Goal: Information Seeking & Learning: Learn about a topic

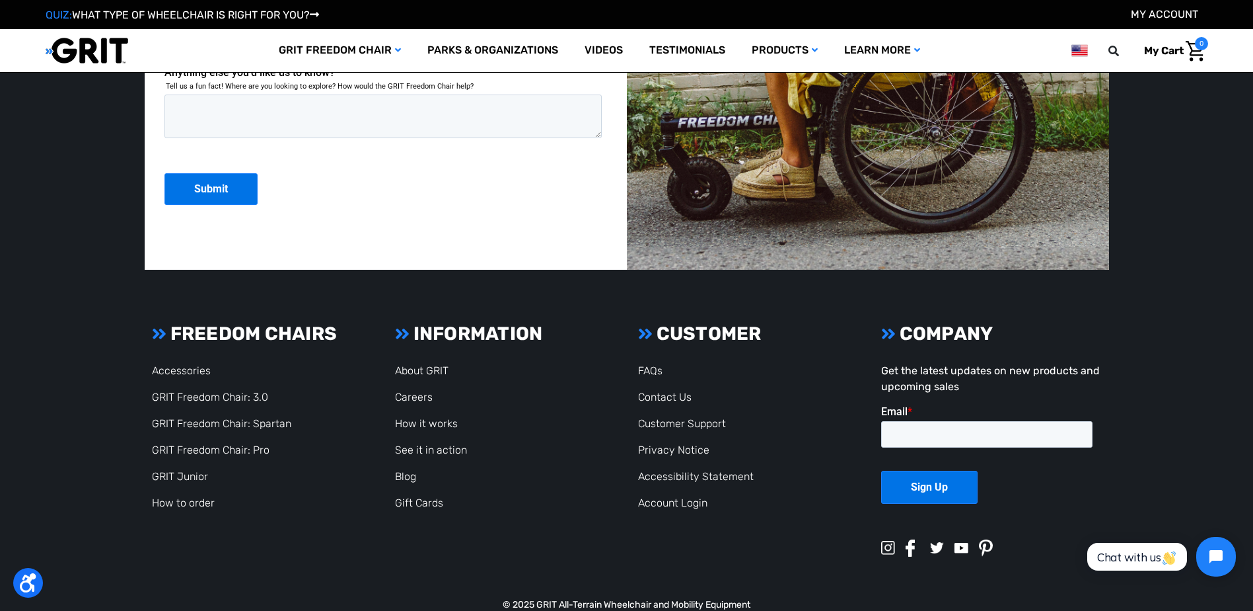
scroll to position [3619, 0]
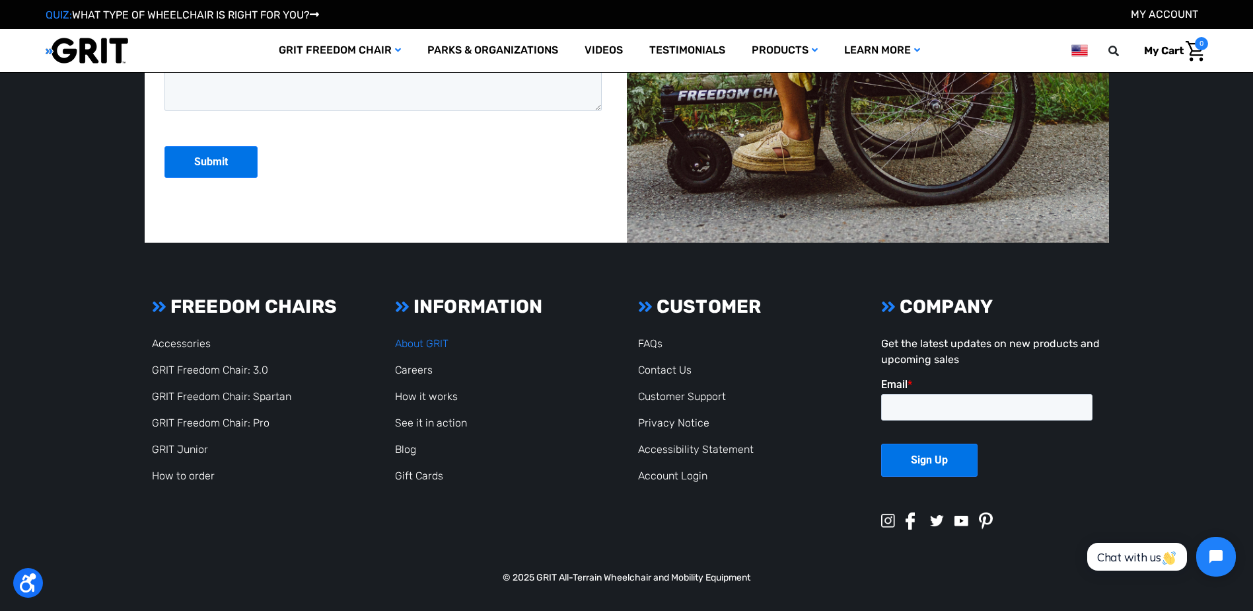
click at [417, 342] on link "About GRIT" at bounding box center [422, 343] width 54 height 13
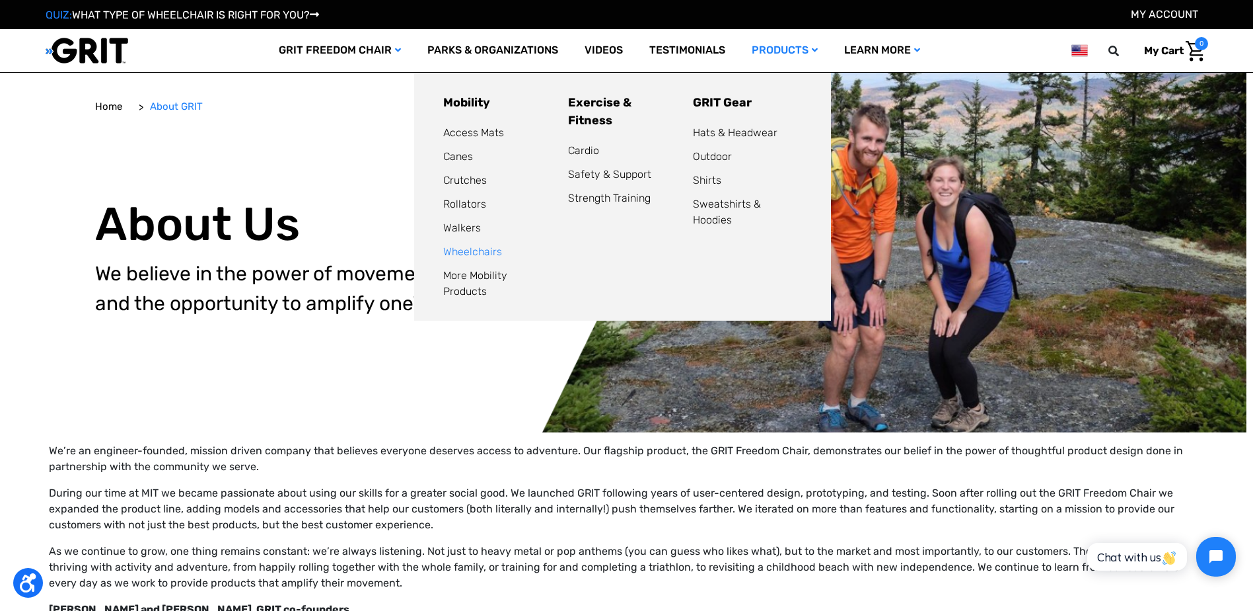
click at [463, 251] on link "Wheelchairs" at bounding box center [472, 251] width 59 height 13
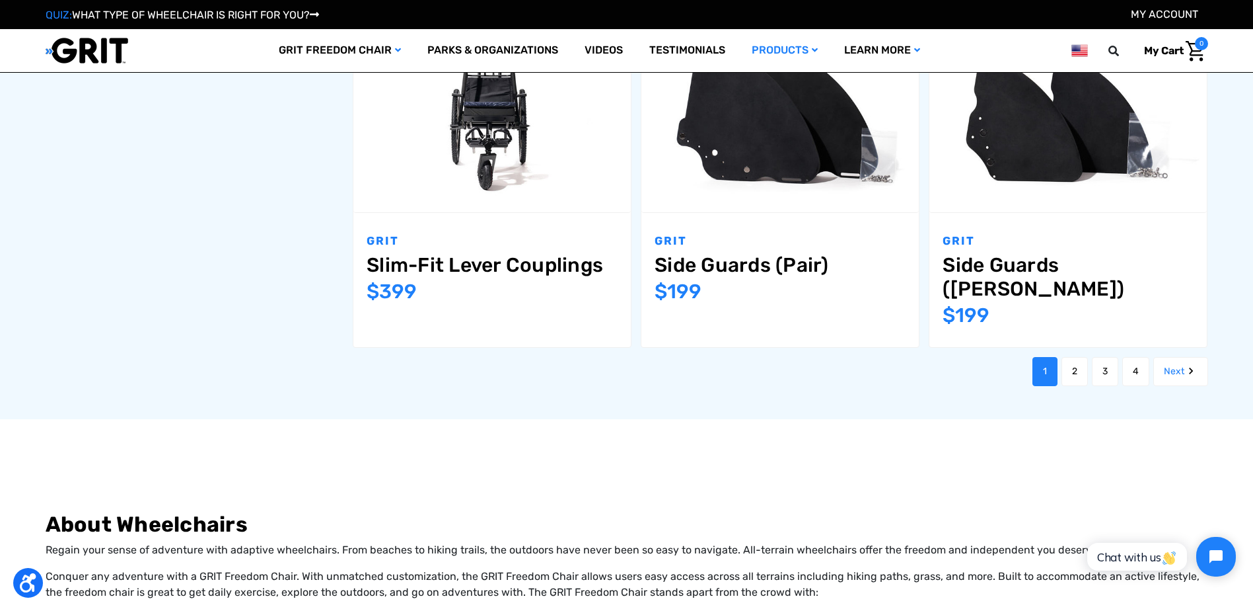
scroll to position [1850, 0]
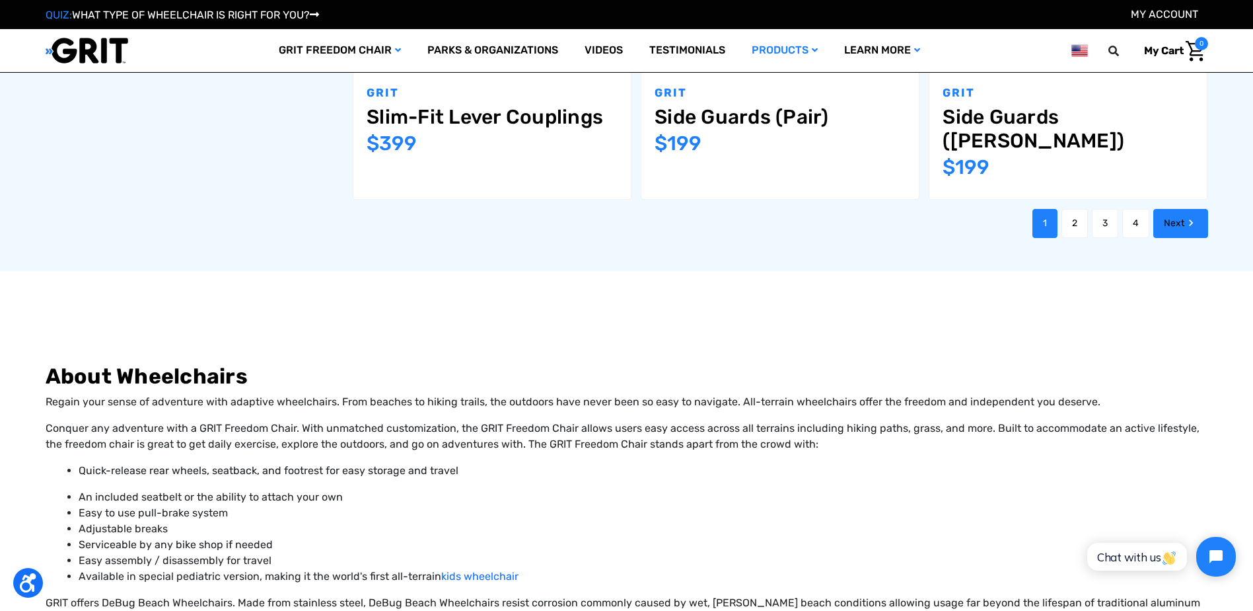
click at [1171, 209] on link "Next" at bounding box center [1181, 223] width 55 height 29
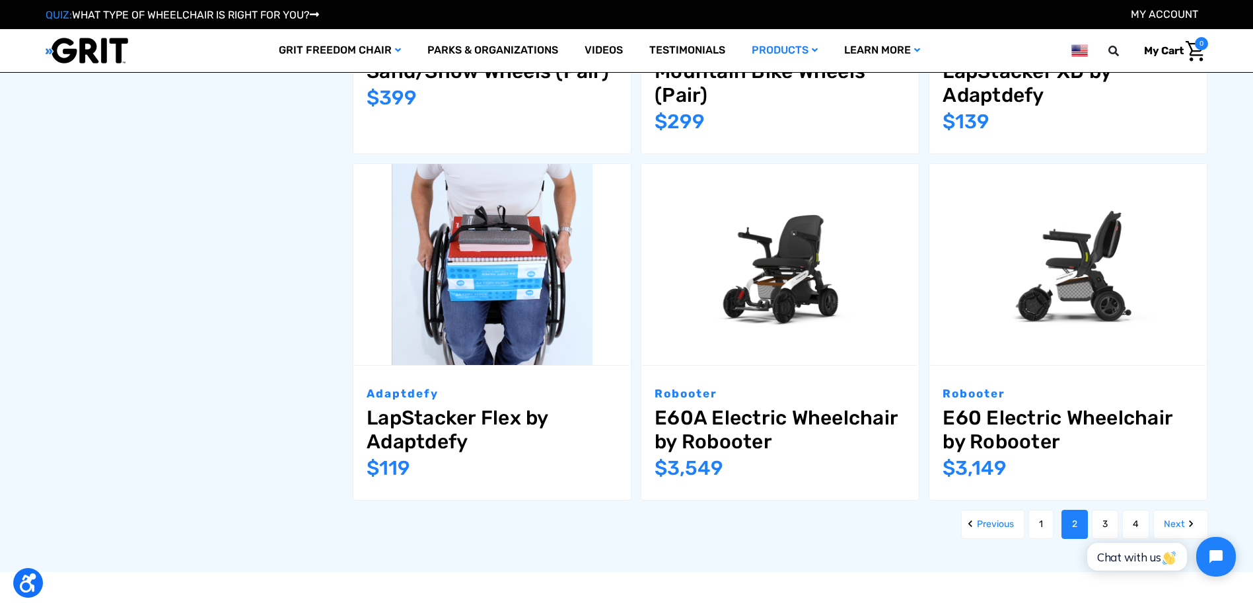
scroll to position [1520, 0]
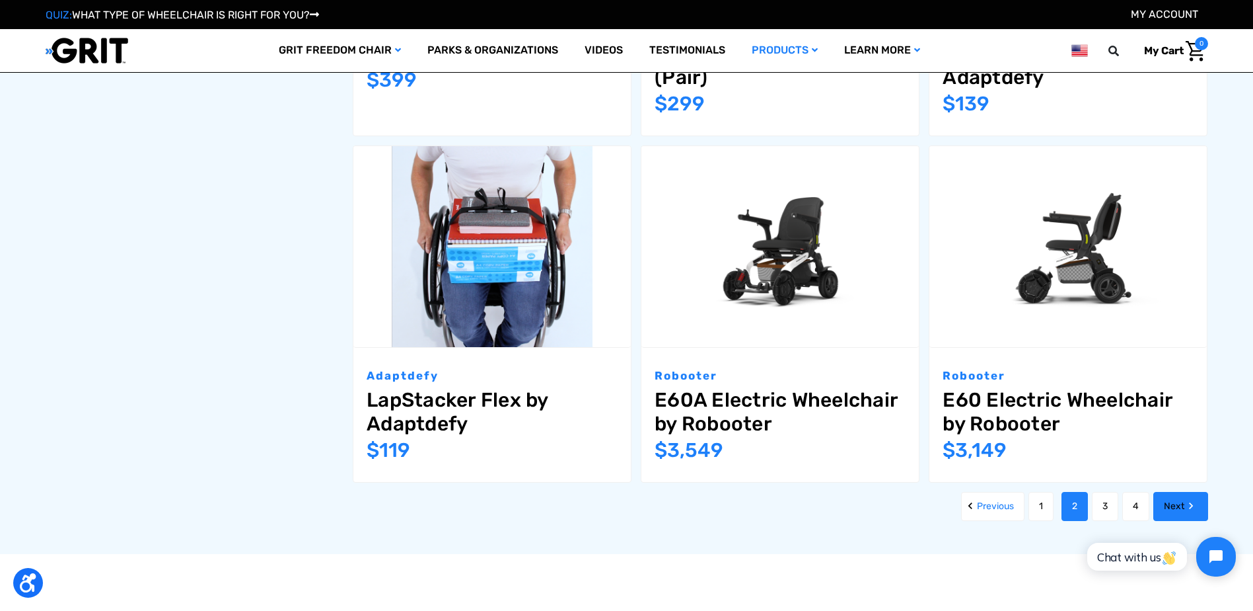
click at [1185, 499] on icon "Next" at bounding box center [1191, 505] width 13 height 13
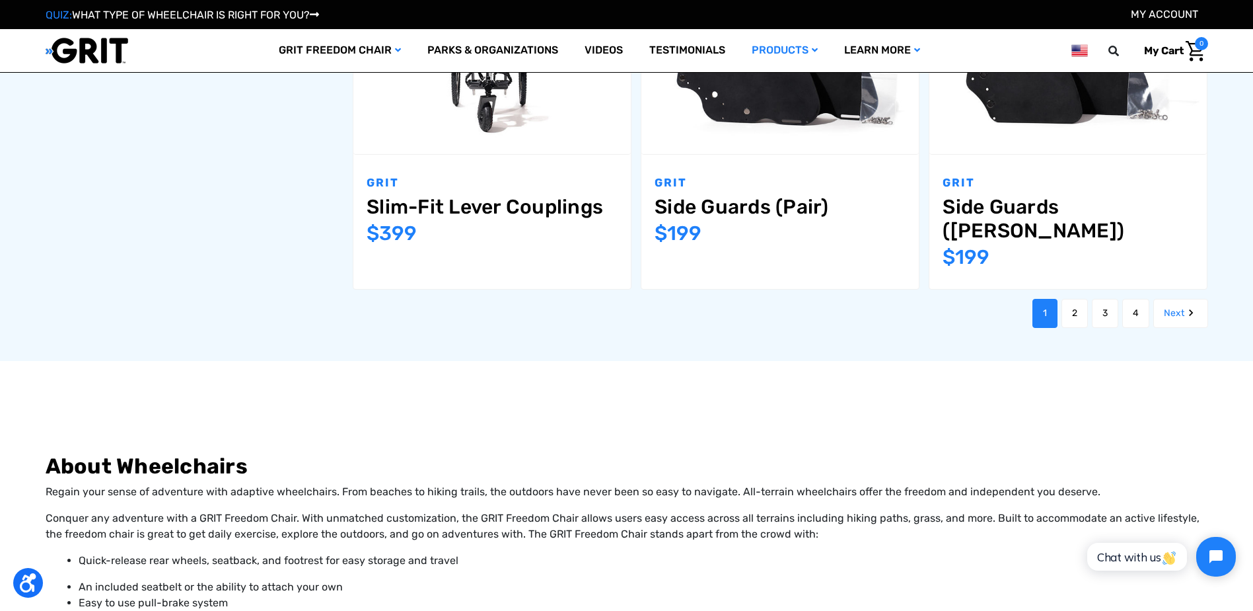
scroll to position [1850, 0]
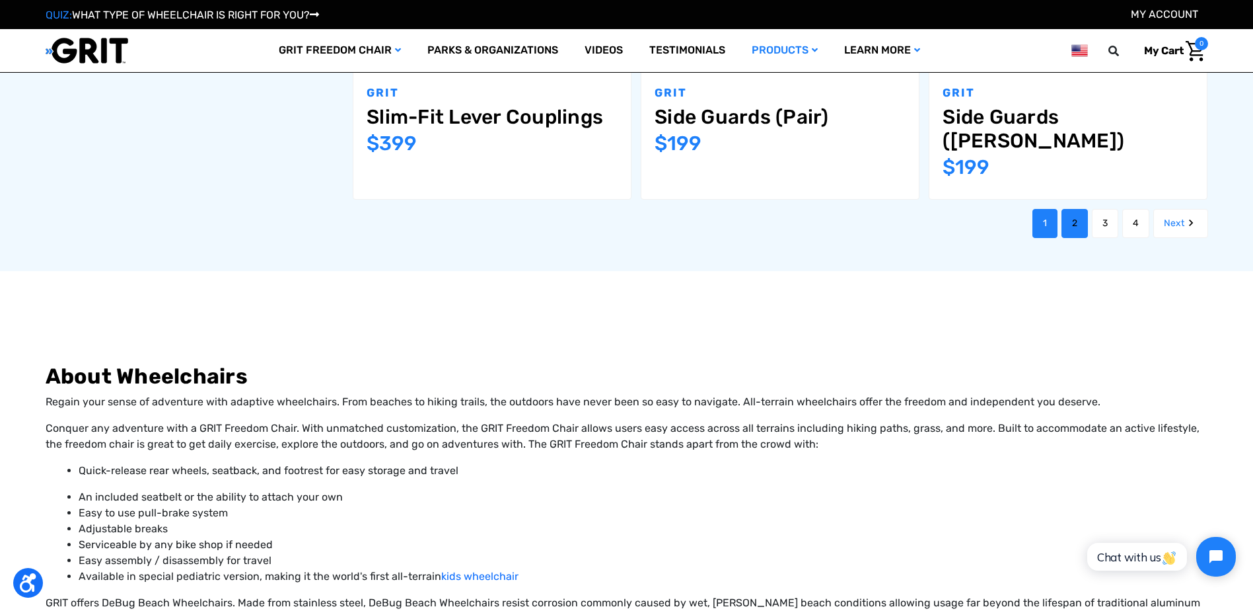
click at [1076, 209] on link "2" at bounding box center [1075, 223] width 26 height 29
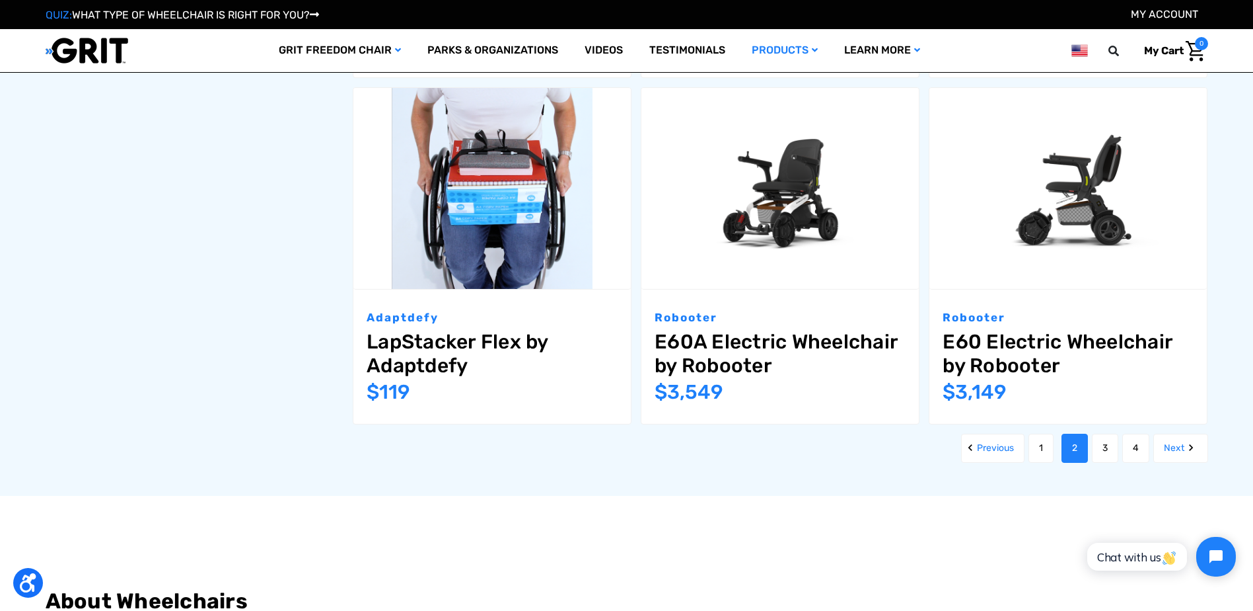
scroll to position [1586, 0]
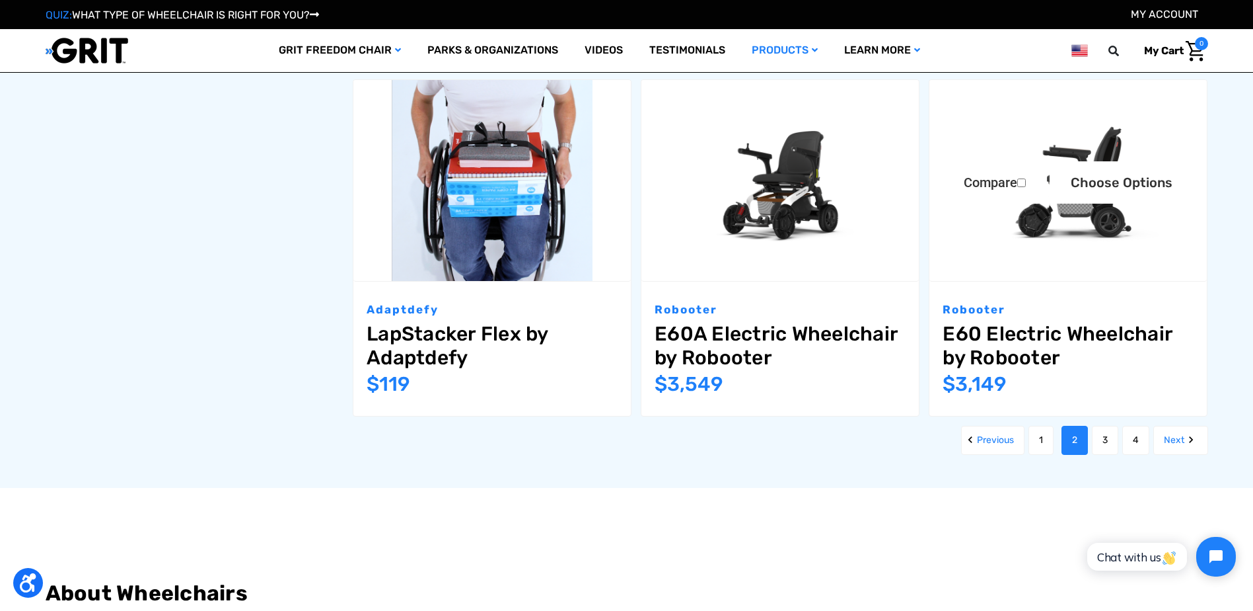
click at [1076, 209] on img "E60 Electric Wheelchair by Robooter,$3,149.00\a" at bounding box center [1069, 181] width 278 height 202
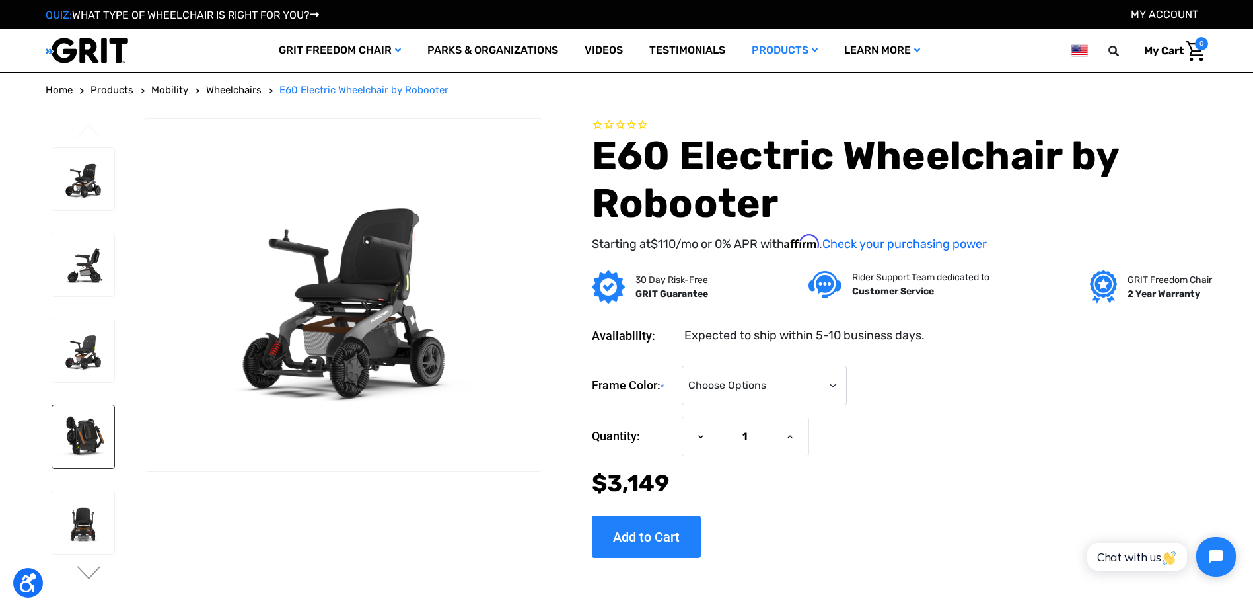
click at [77, 438] on img at bounding box center [83, 436] width 63 height 63
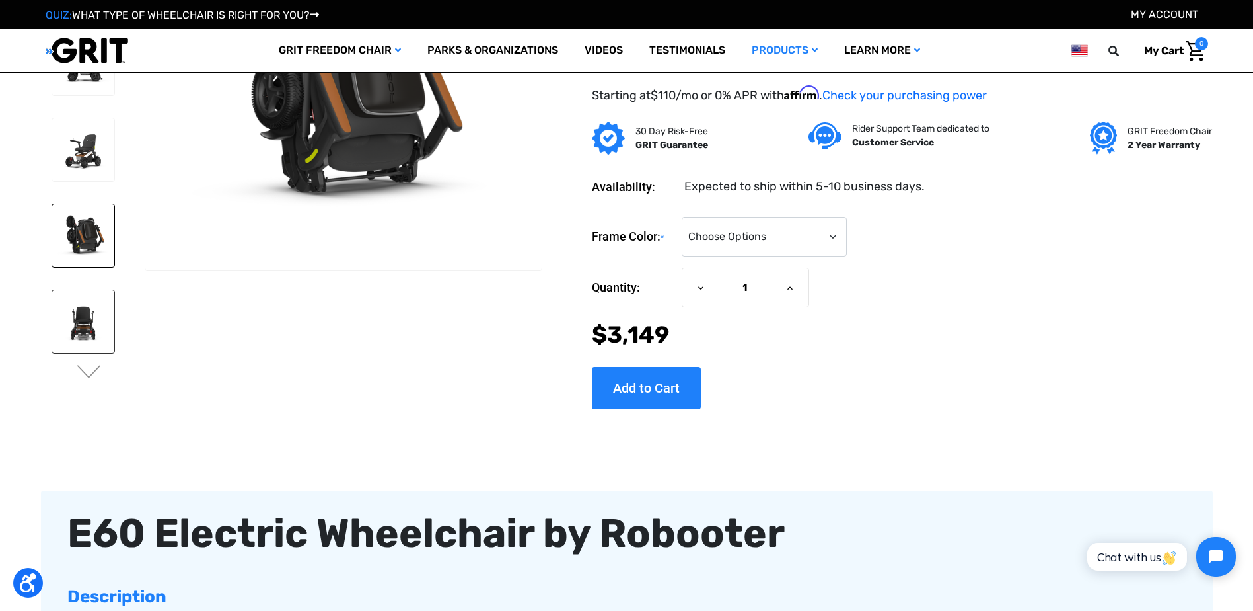
scroll to position [132, 0]
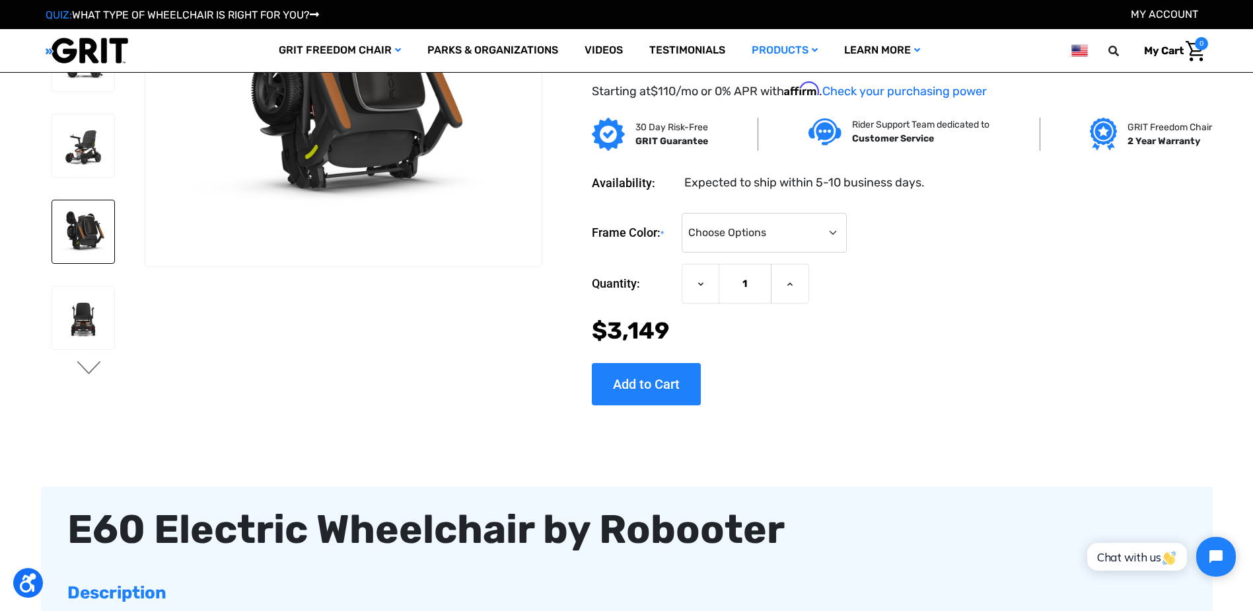
click at [89, 364] on button "Next" at bounding box center [89, 369] width 28 height 16
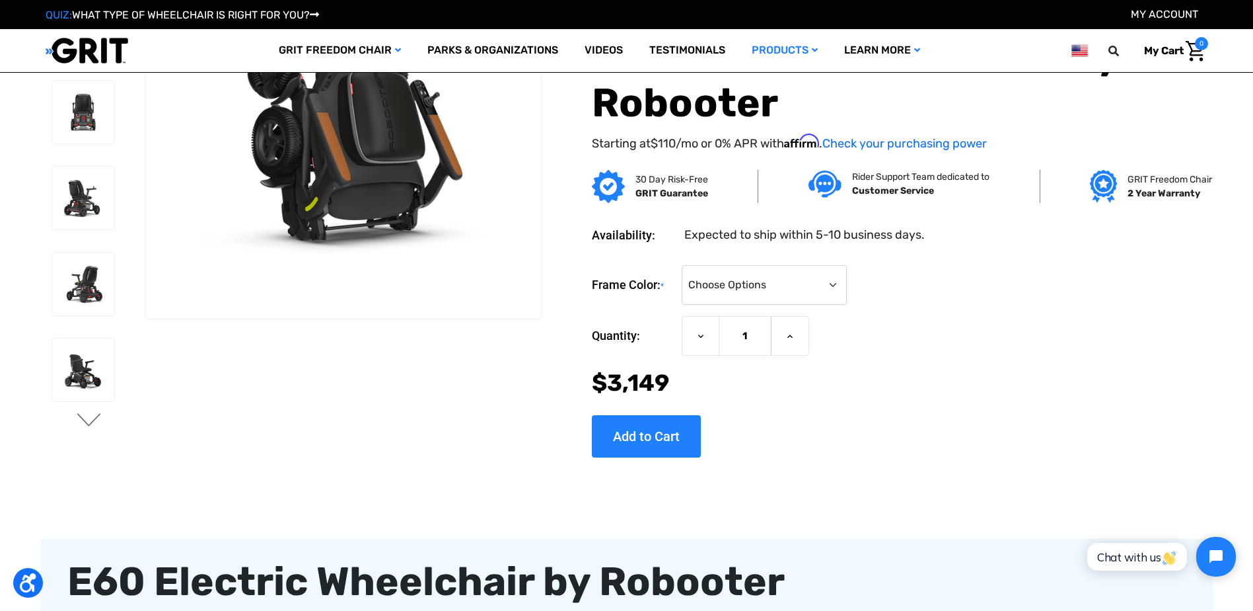
scroll to position [0, 0]
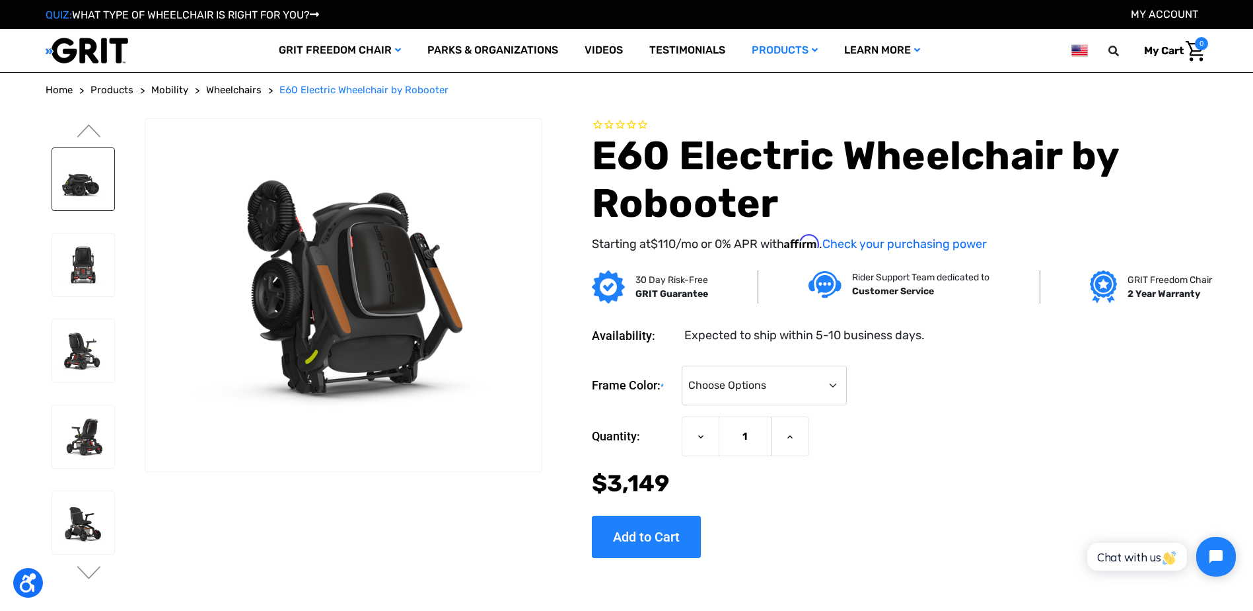
click at [81, 183] on img at bounding box center [83, 179] width 63 height 63
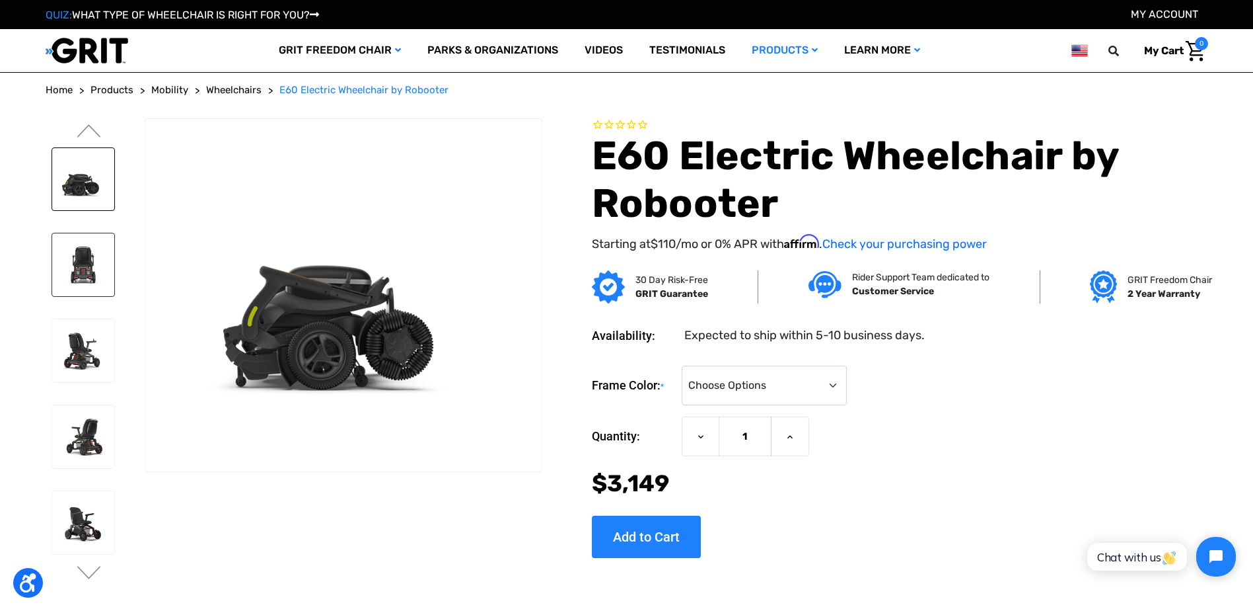
click at [73, 255] on img at bounding box center [83, 264] width 63 height 63
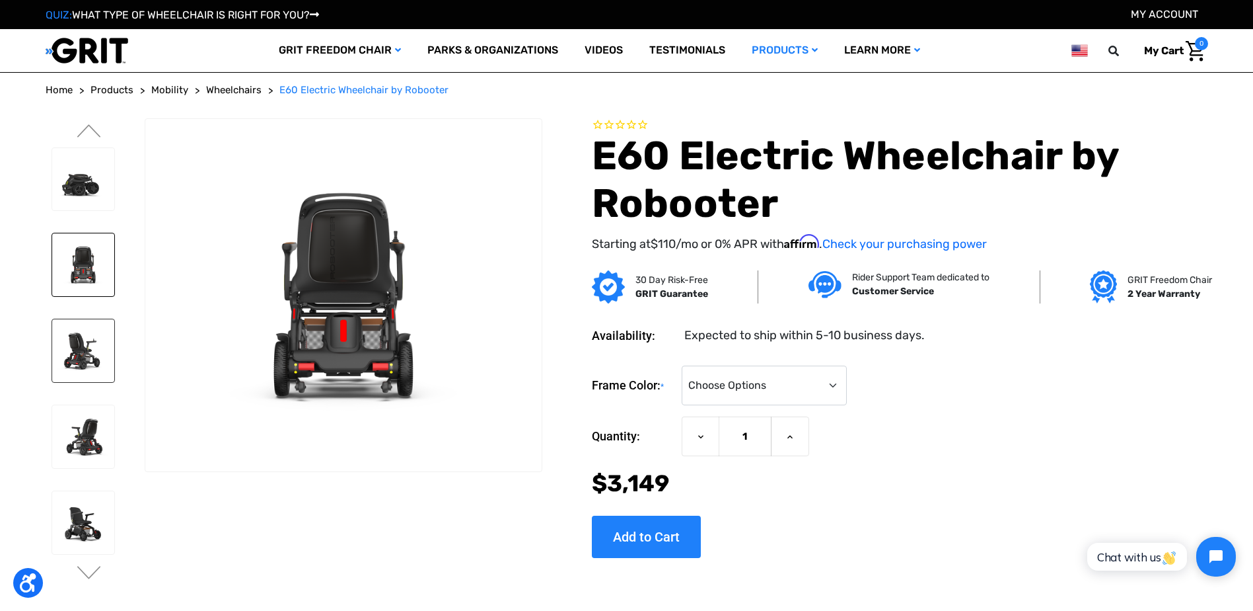
click at [73, 340] on img at bounding box center [83, 350] width 63 height 63
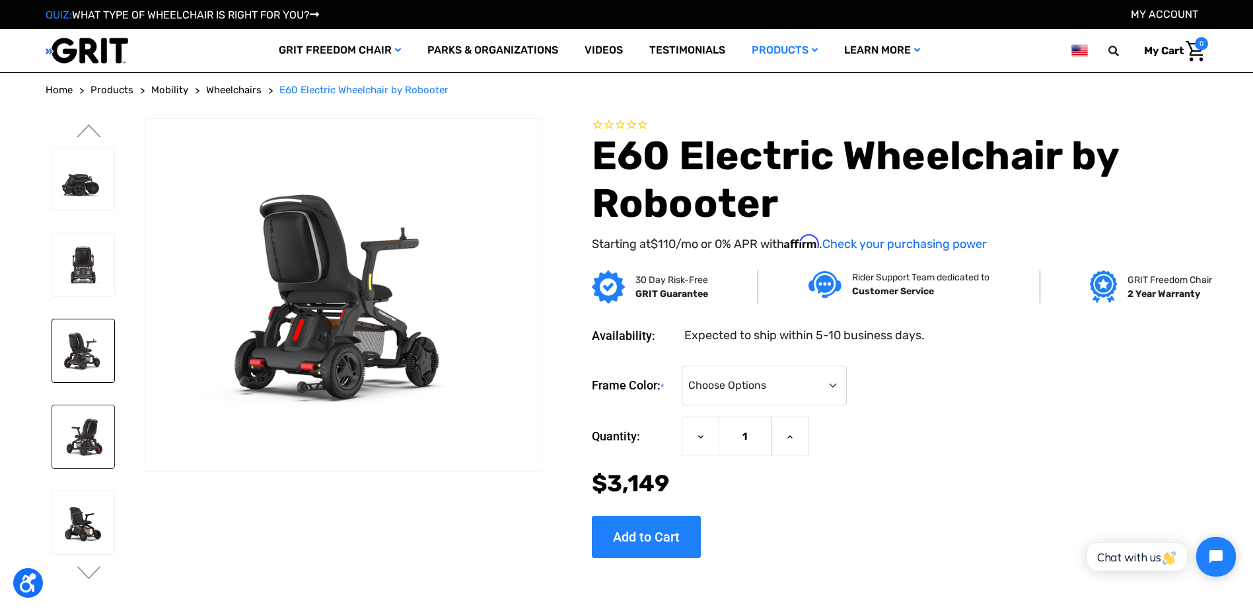
click at [72, 433] on img at bounding box center [83, 436] width 63 height 63
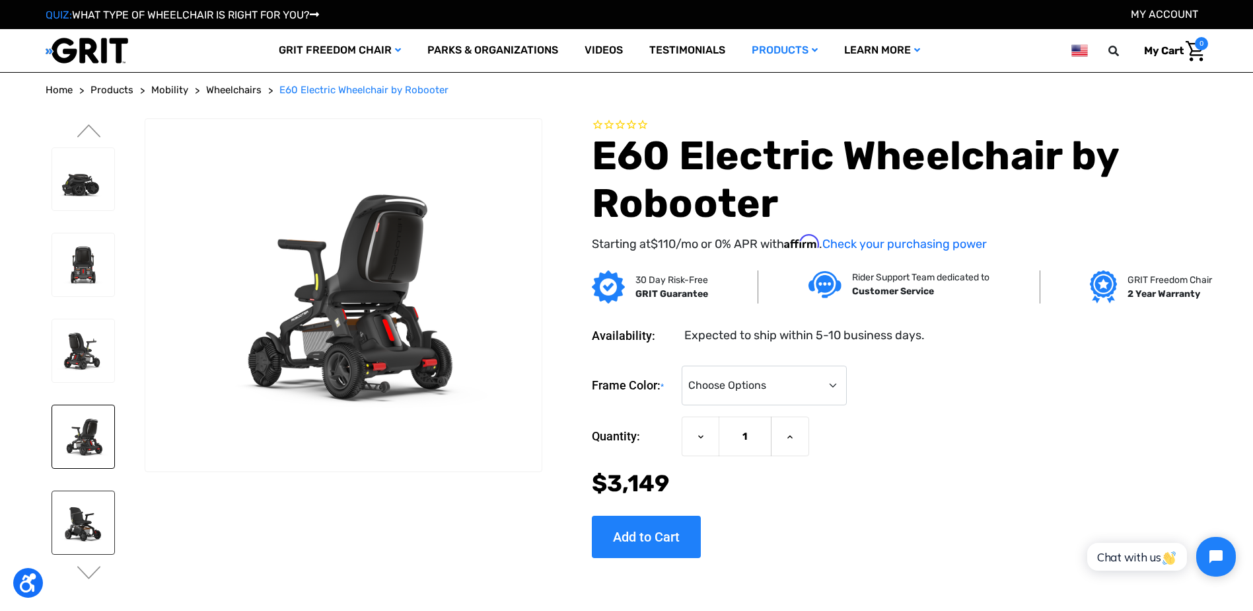
click at [79, 516] on img at bounding box center [83, 522] width 63 height 63
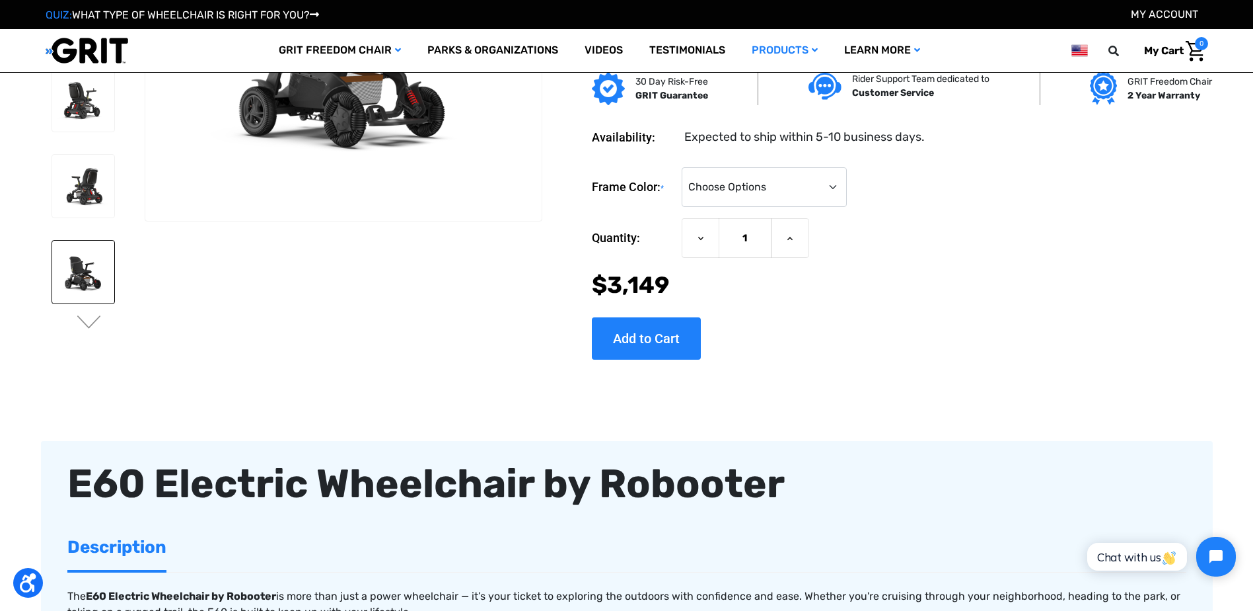
scroll to position [198, 0]
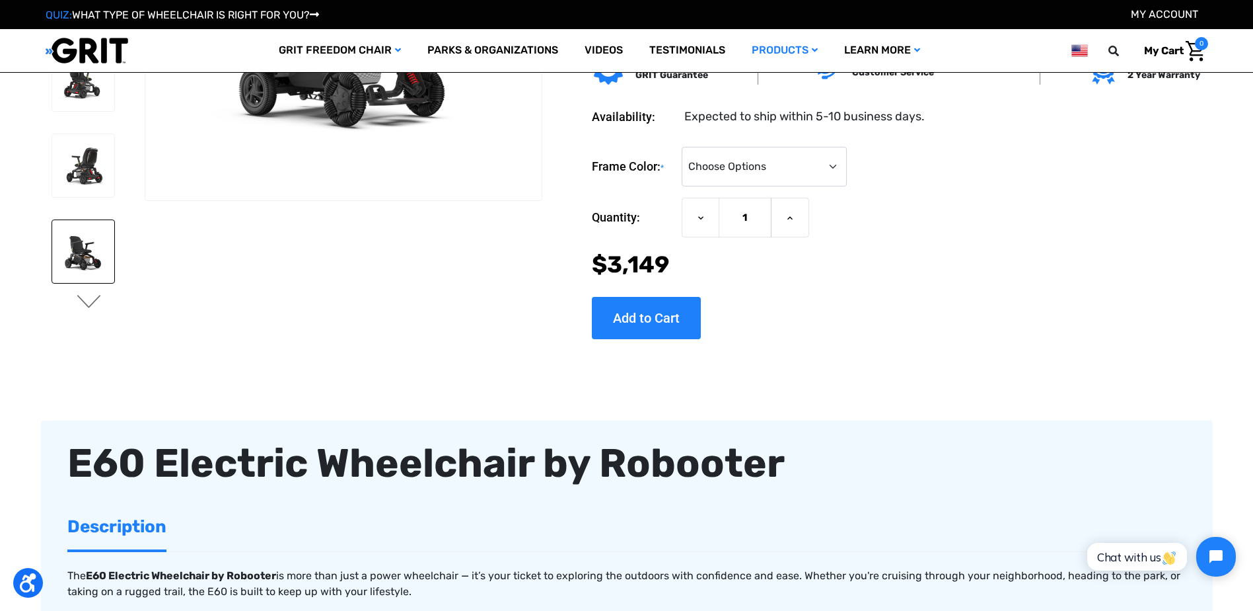
click at [95, 302] on button "Next" at bounding box center [89, 303] width 28 height 16
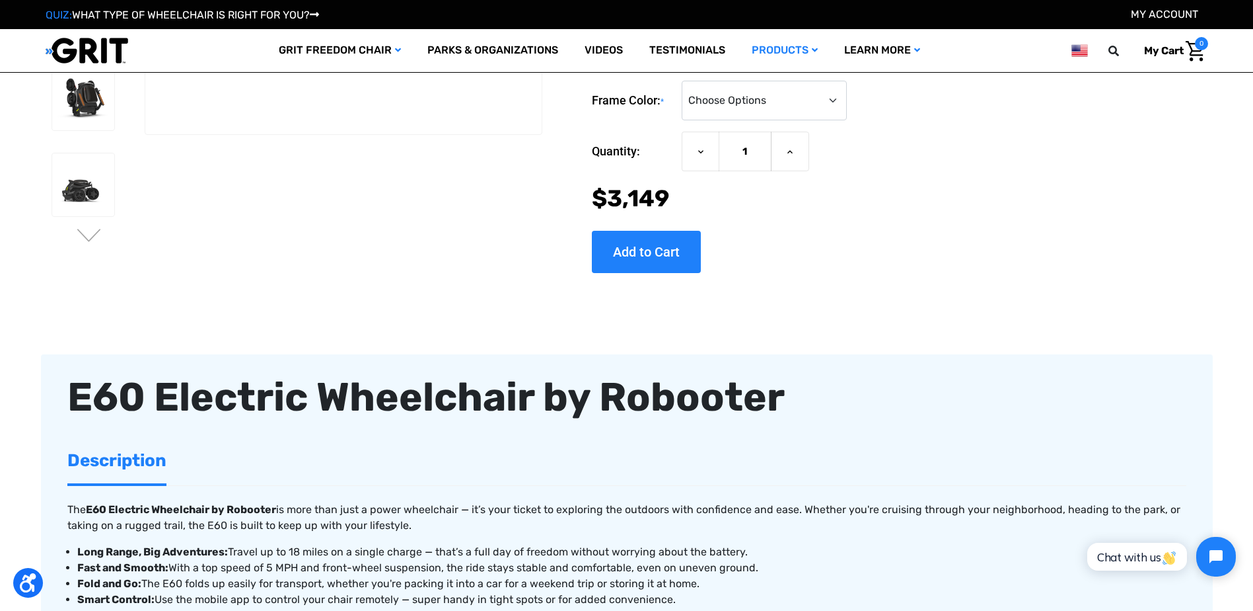
scroll to position [0, 0]
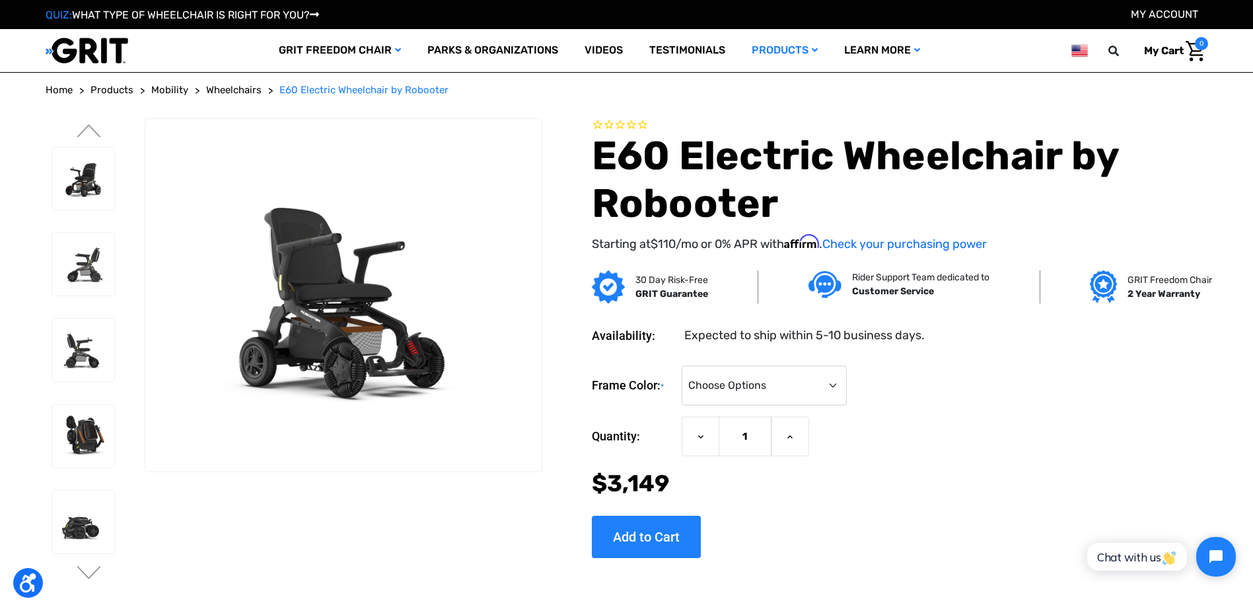
click at [59, 89] on span "Home" at bounding box center [59, 90] width 27 height 12
